Goal: Information Seeking & Learning: Learn about a topic

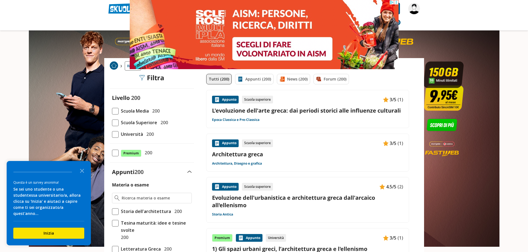
drag, startPoint x: 518, startPoint y: 4, endPoint x: 511, endPoint y: 8, distance: 8.4
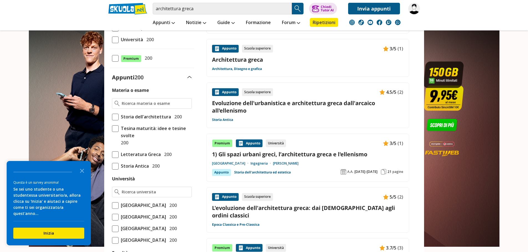
scroll to position [111, 0]
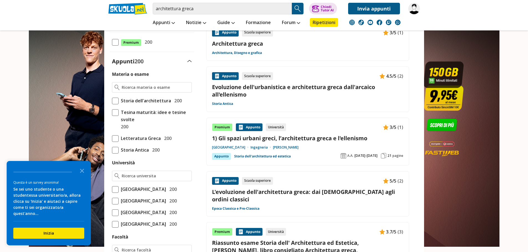
click at [287, 137] on link "1) Gli spazi urbani greci, l’architettura greca e l'ellenismo" at bounding box center [307, 138] width 191 height 7
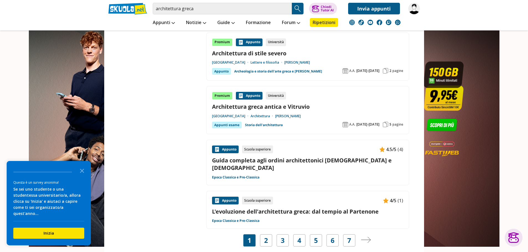
scroll to position [859, 0]
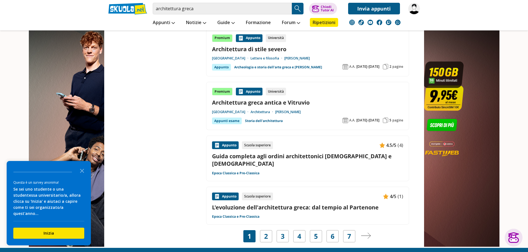
click at [279, 204] on link "L'evoluzione dell'architettura greca: dal tempio al Partenone" at bounding box center [307, 207] width 191 height 7
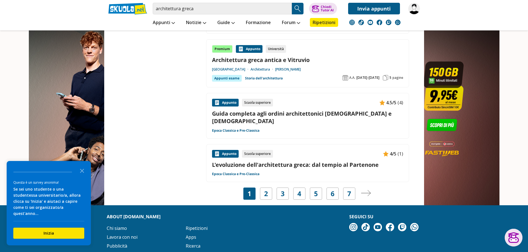
scroll to position [946, 0]
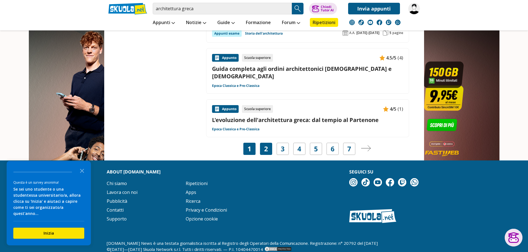
click at [265, 145] on link "2" at bounding box center [266, 149] width 4 height 8
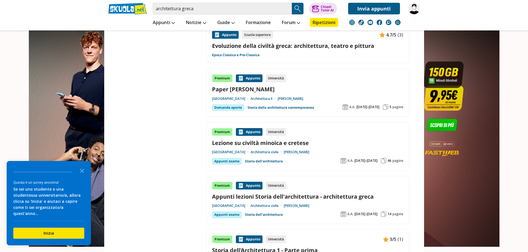
scroll to position [748, 0]
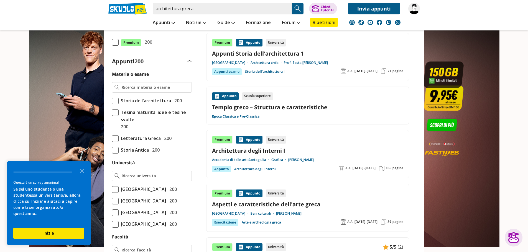
scroll to position [0, 0]
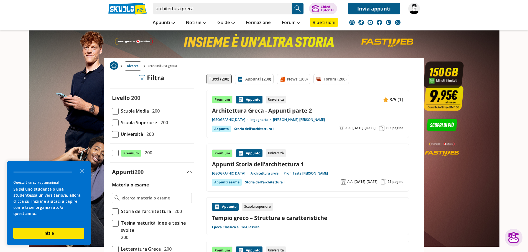
click at [117, 113] on span at bounding box center [115, 111] width 7 height 7
click at [112, 111] on input "Scuola Media 200" at bounding box center [112, 111] width 0 height 0
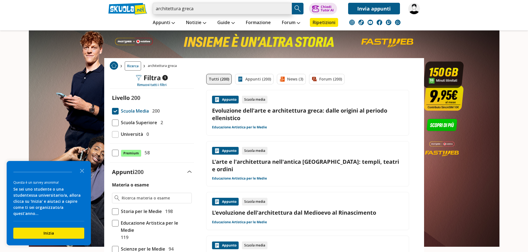
click at [209, 8] on input "architettura greca" at bounding box center [222, 9] width 139 height 12
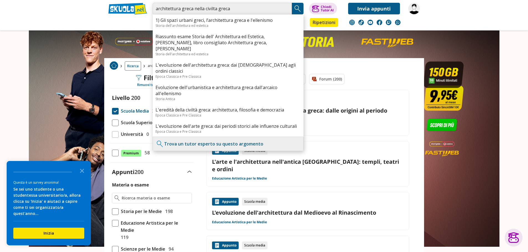
drag, startPoint x: 240, startPoint y: 10, endPoint x: 142, endPoint y: 14, distance: 97.4
click at [142, 14] on div "architettura greca nella civilta greca 1) Gli spazi urbani greci, l’architettur…" at bounding box center [264, 7] width 320 height 14
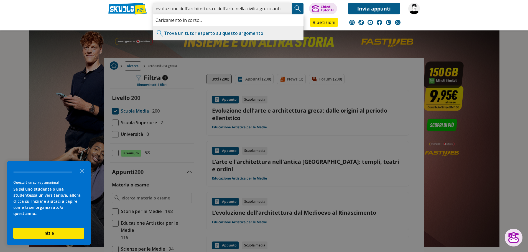
scroll to position [0, 3]
type input "evoluzione dell'architettura e dell'arte nella civilta greco antica"
click at [295, 10] on img "Search Button" at bounding box center [297, 8] width 8 height 8
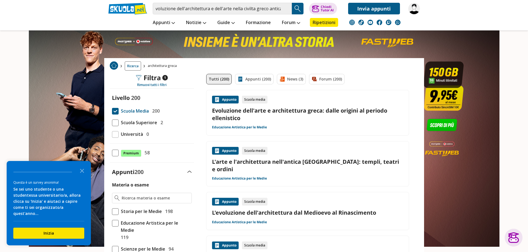
scroll to position [0, 0]
click at [253, 7] on input "evoluzione dell'architettura e dell'arte nella civilta greco antica" at bounding box center [222, 9] width 139 height 12
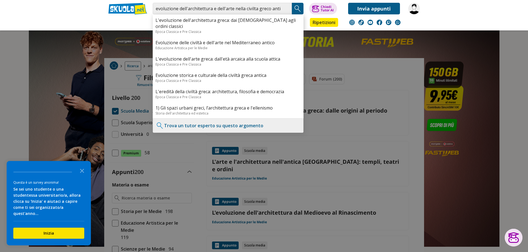
click at [294, 9] on img "Search Button" at bounding box center [297, 8] width 8 height 8
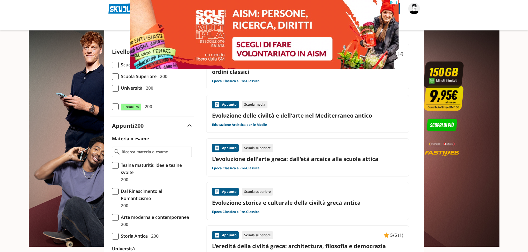
scroll to position [83, 0]
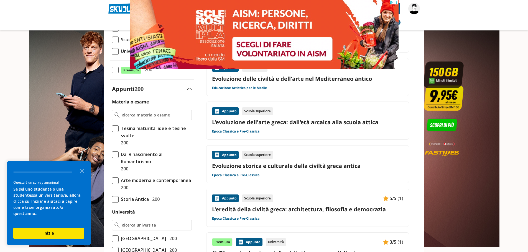
click at [286, 162] on link "Evoluzione storica e culturale della civiltà greca antica" at bounding box center [307, 165] width 191 height 7
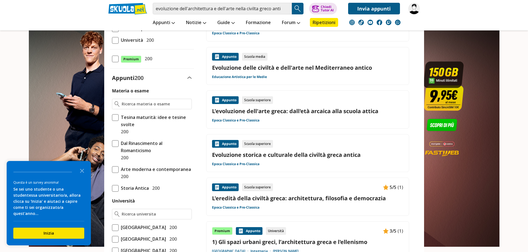
scroll to position [194, 0]
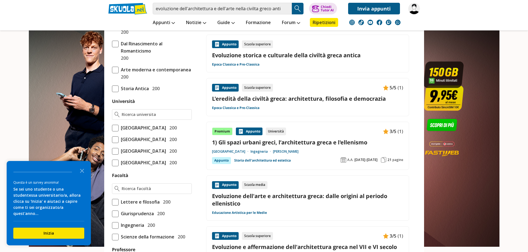
click at [271, 193] on link "Evoluzione dell'arte e architettura greca: dalle origini al periodo ellenistico" at bounding box center [307, 200] width 191 height 15
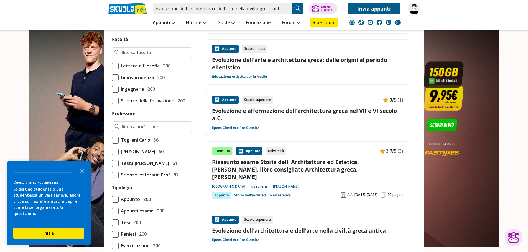
scroll to position [360, 0]
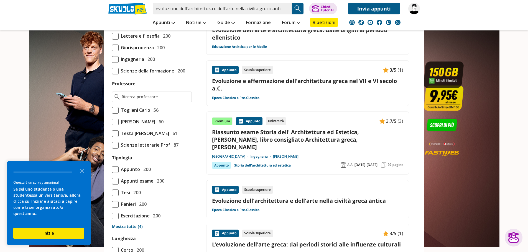
click at [276, 197] on link "Evoluzione dell'architettura e dell'arte nella civiltà greca antica" at bounding box center [307, 200] width 191 height 7
